Goal: Go to known website: Access a specific website the user already knows

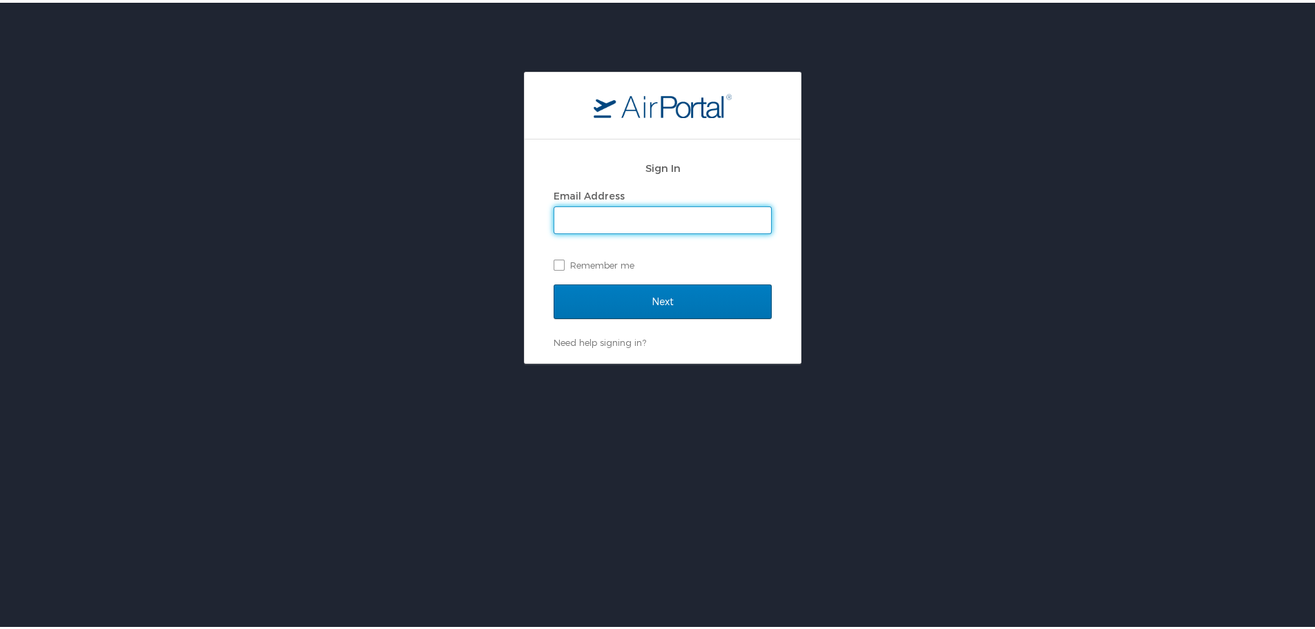
click at [620, 214] on input "Email Address" at bounding box center [662, 217] width 217 height 26
type input "allison.lyle@imail.org"
click at [553, 282] on input "Next" at bounding box center [662, 299] width 218 height 35
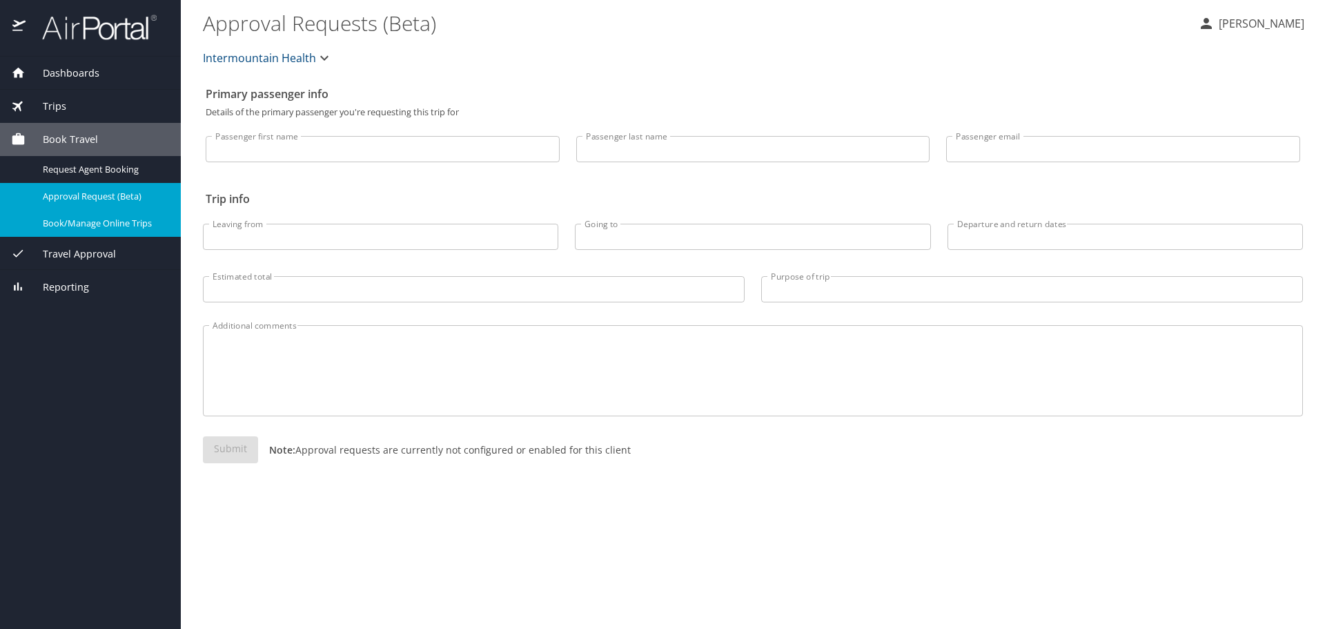
click at [113, 224] on span "Book/Manage Online Trips" at bounding box center [103, 223] width 121 height 13
